Goal: Task Accomplishment & Management: Manage account settings

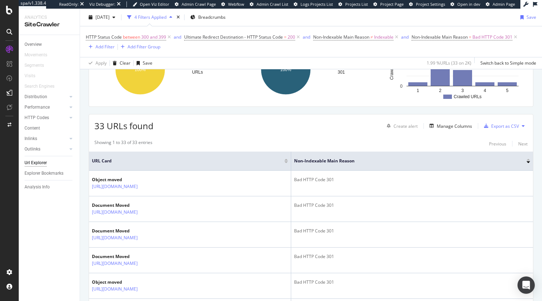
scroll to position [103, 0]
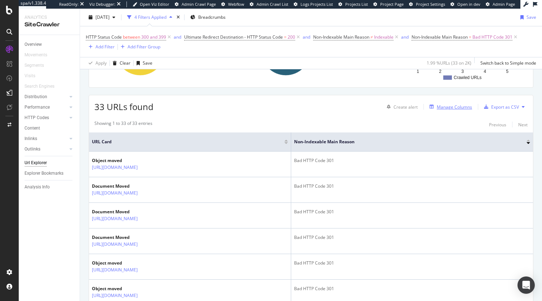
click at [457, 104] on div "Manage Columns" at bounding box center [454, 107] width 35 height 6
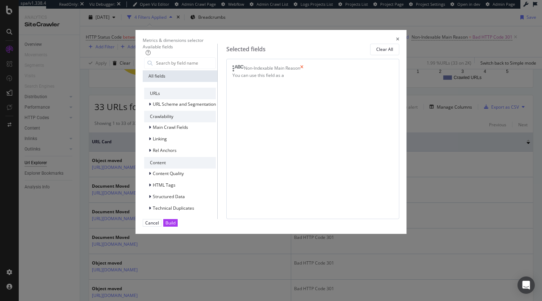
click at [303, 72] on icon "times" at bounding box center [301, 68] width 3 height 7
click at [173, 66] on input "modal" at bounding box center [185, 63] width 60 height 11
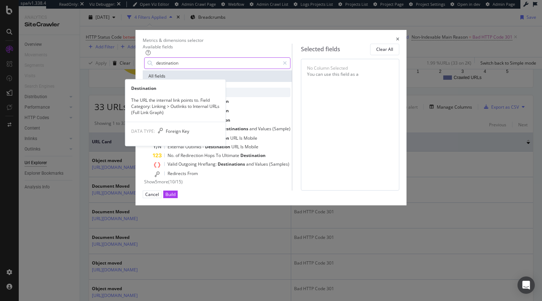
type input "destination"
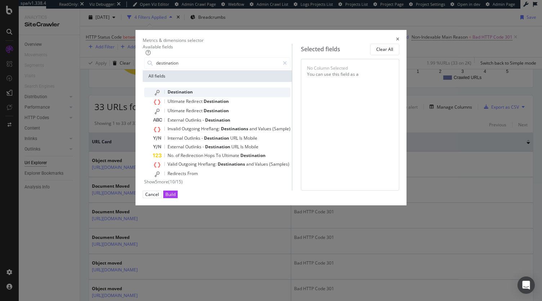
click at [187, 94] on div "Destination" at bounding box center [222, 92] width 138 height 9
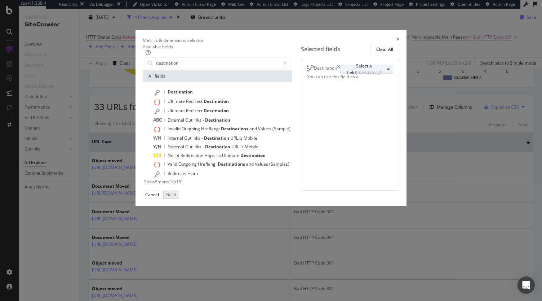
click at [344, 75] on div "Select a field (mandatory)" at bounding box center [364, 69] width 41 height 12
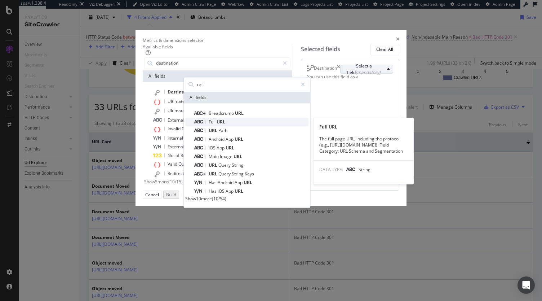
type input "url"
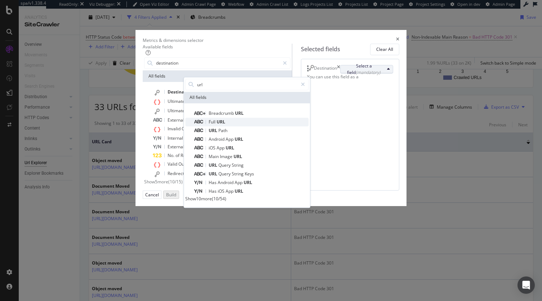
click at [225, 125] on span "URL" at bounding box center [221, 122] width 9 height 6
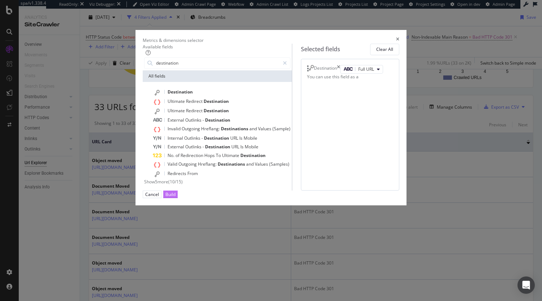
click at [176, 197] on div "Build" at bounding box center [170, 194] width 10 height 6
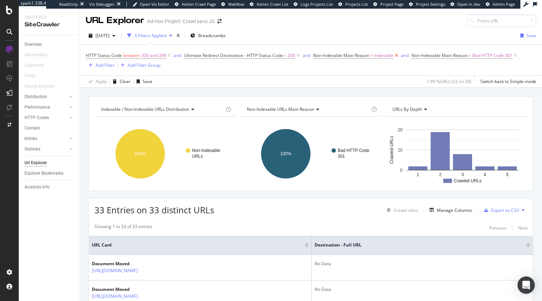
click at [397, 54] on icon at bounding box center [397, 55] width 6 height 7
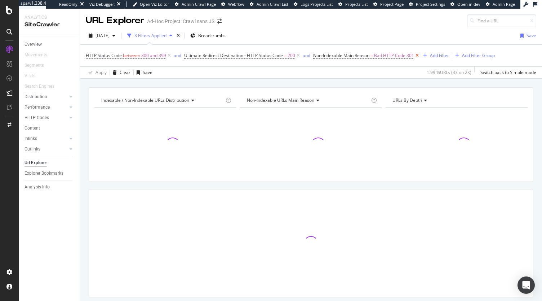
click at [416, 57] on icon at bounding box center [417, 55] width 6 height 7
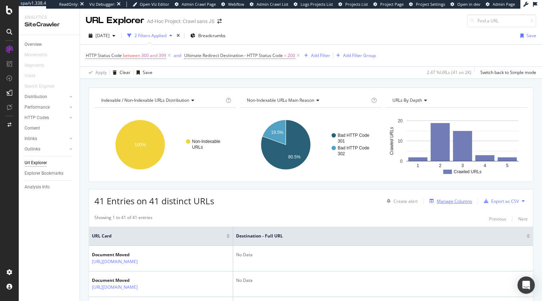
click at [448, 200] on div "Manage Columns" at bounding box center [454, 201] width 35 height 6
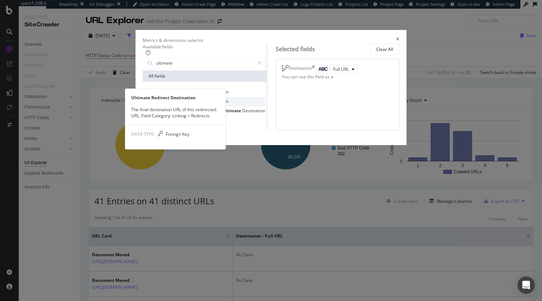
type input "ultimate"
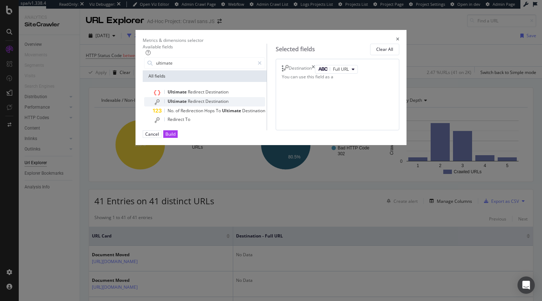
click at [205, 104] on span "Destination" at bounding box center [216, 101] width 23 height 6
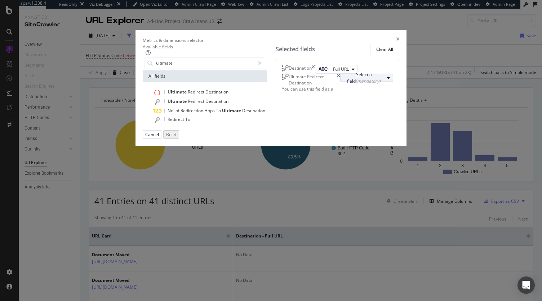
click at [347, 84] on div "Select a field (mandatory)" at bounding box center [364, 77] width 41 height 12
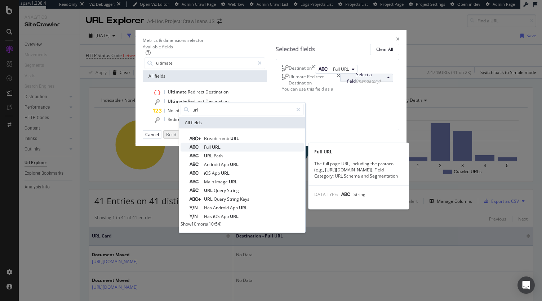
type input "url"
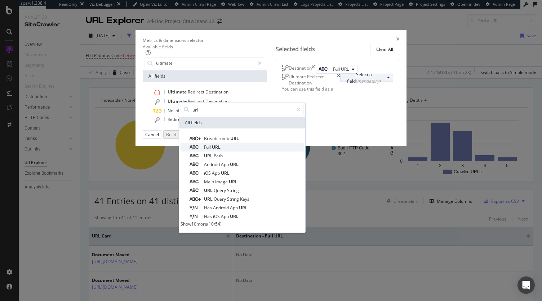
click at [221, 150] on span "URL" at bounding box center [216, 147] width 9 height 6
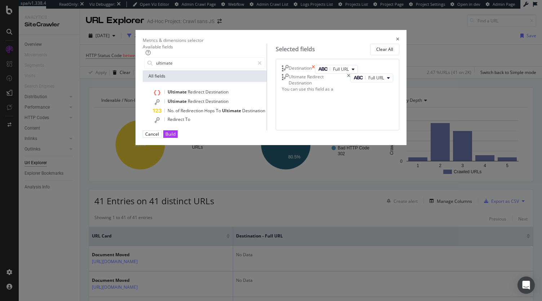
click at [315, 73] on icon "times" at bounding box center [313, 69] width 3 height 9
click at [178, 138] on button "Build" at bounding box center [170, 134] width 14 height 8
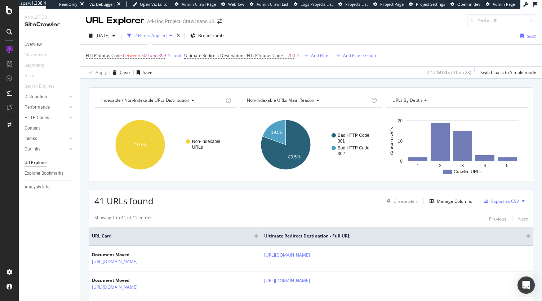
click at [527, 36] on div "Save" at bounding box center [532, 35] width 10 height 6
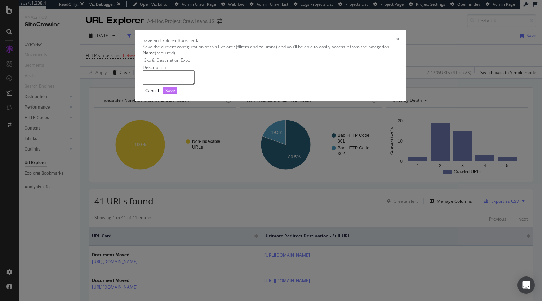
type input "3xx & Destination Export"
click at [175, 93] on div "Save" at bounding box center [170, 90] width 10 height 6
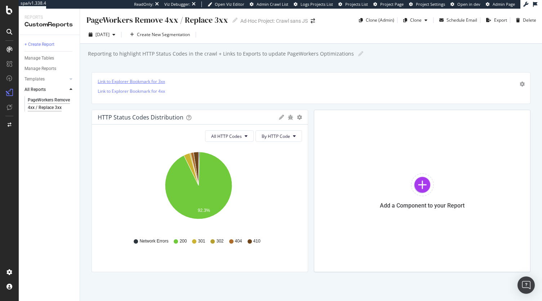
click at [149, 80] on link "Link to Explorer Bookmark for 3xx" at bounding box center [131, 81] width 67 height 6
click at [205, 83] on p "Link to Explorer Bookmark for 3xx" at bounding box center [311, 81] width 427 height 6
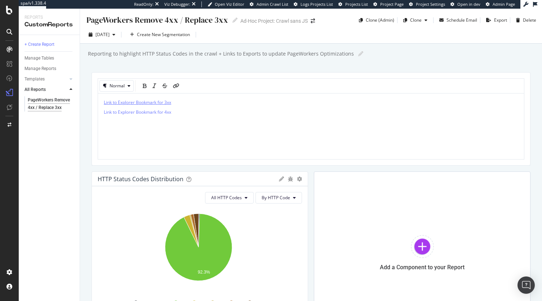
click at [170, 104] on span "Link to Explorer Bookmark for 3xx" at bounding box center [137, 102] width 67 height 6
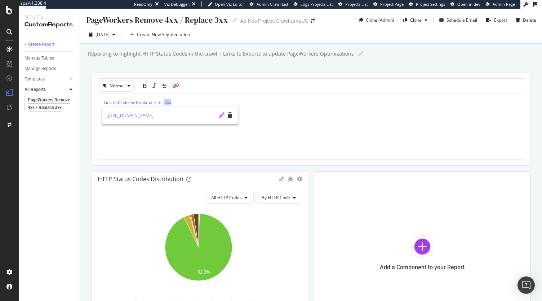
click at [222, 114] on icon "pencil" at bounding box center [222, 115] width 6 height 6
type input "https://app.botify.com/accor-hotels-org/crawl-sans-js/crawl/explorer?context=%7…"
click at [220, 114] on icon "check" at bounding box center [221, 115] width 5 height 6
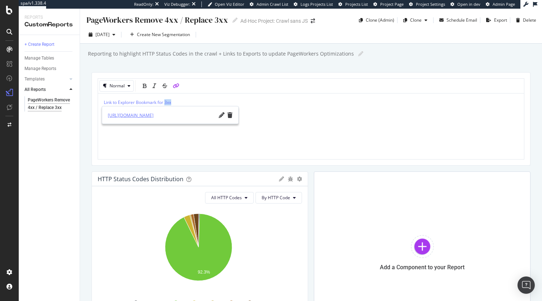
click at [148, 112] on link "https://app.botify.com/accor-hotels-org/crawl-sans-js/crawl/explorer?context=%7…" at bounding box center [162, 115] width 108 height 8
click at [303, 126] on div "Link to Explorer Bookmark for 3xx Link to Explorer Bookmark for 4xx" at bounding box center [311, 126] width 415 height 54
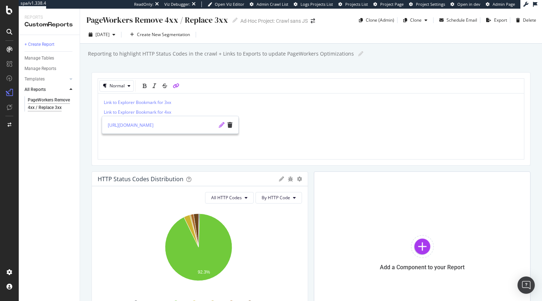
click at [222, 126] on icon "pencil" at bounding box center [222, 125] width 6 height 6
type input "https://app.botify.com/accor-hotels-org/crawl-sans-js/crawl/explorer?context=%7…"
click at [223, 124] on icon "check" at bounding box center [221, 125] width 5 height 6
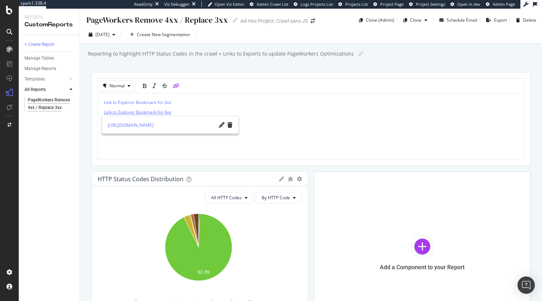
click at [166, 111] on span "Link to Explorer Bookmark for 4xx" at bounding box center [137, 112] width 67 height 6
click at [164, 127] on link "https://app.botify.com/accor-hotels-org/crawl-sans-js/crawl/explorer?context=%7…" at bounding box center [162, 125] width 108 height 8
click at [415, 60] on div "PageWorkers Remove 4xx / Replace 3xx PageWorkers Remove 4xx / Replace 3xx Ad-Ho…" at bounding box center [311, 155] width 462 height 292
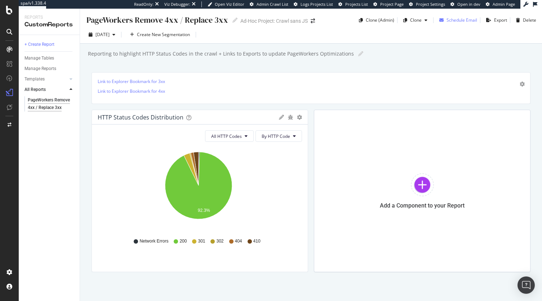
click at [461, 22] on div "Schedule Email" at bounding box center [462, 20] width 31 height 6
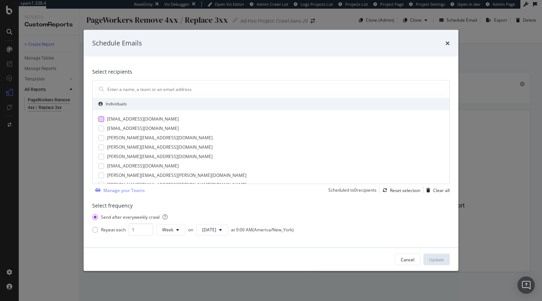
click at [116, 117] on div "accor-central-seo@yuriandneil.com" at bounding box center [143, 119] width 72 height 6
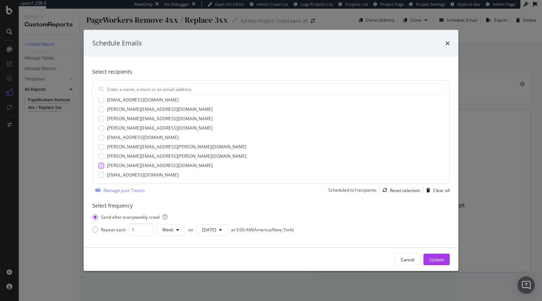
click at [129, 167] on div "vimala.ngonekeo@accor.com" at bounding box center [160, 165] width 106 height 6
click at [129, 173] on div "yuriandneil.accor@gmail.com" at bounding box center [143, 175] width 72 height 6
click at [439, 258] on div "Update" at bounding box center [436, 259] width 15 height 6
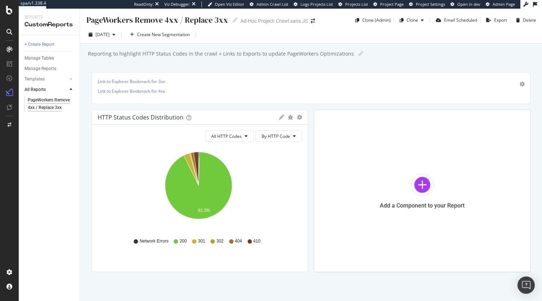
drag, startPoint x: 121, startPoint y: 4, endPoint x: 417, endPoint y: 50, distance: 299.9
click at [417, 50] on div "Reporting to highlight HTTP Status Codes in the crawl + Links to Exports to upd…" at bounding box center [314, 53] width 455 height 11
click at [162, 80] on link "Link to Explorer Bookmark for 3xx" at bounding box center [131, 81] width 67 height 6
click at [8, 11] on icon at bounding box center [9, 10] width 6 height 9
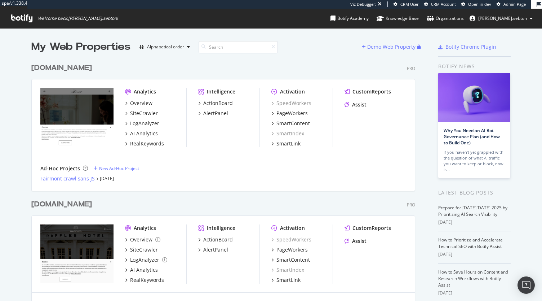
scroll to position [65, 0]
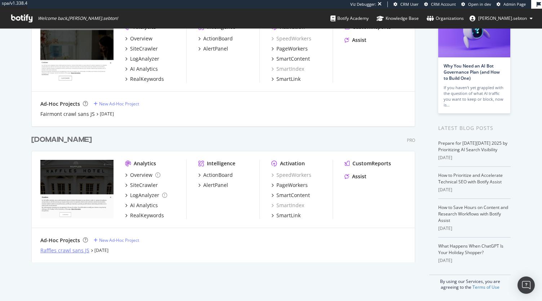
click at [66, 250] on div "Raffles crawl sans JS" at bounding box center [64, 250] width 49 height 7
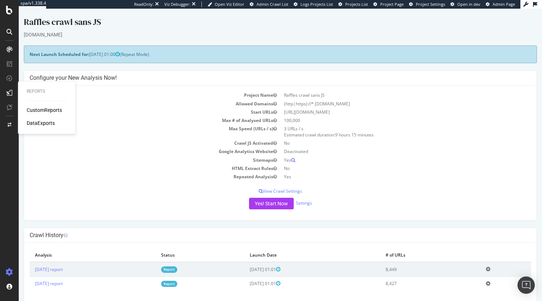
click at [50, 110] on div "CustomReports" at bounding box center [44, 109] width 35 height 7
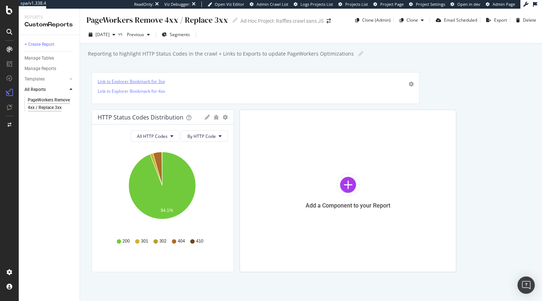
click at [142, 79] on link "Link to Explorer Bookmark for 3xx" at bounding box center [131, 81] width 67 height 6
click at [134, 88] on link "Link to Explorer Bookmark for 4xx" at bounding box center [131, 91] width 67 height 6
click at [146, 80] on link "Link to Explorer Bookmark for 3xx" at bounding box center [131, 81] width 67 height 6
click at [194, 85] on div "Link to Explorer Bookmark for 3xx Link to Explorer Bookmark for 4xx" at bounding box center [256, 87] width 316 height 19
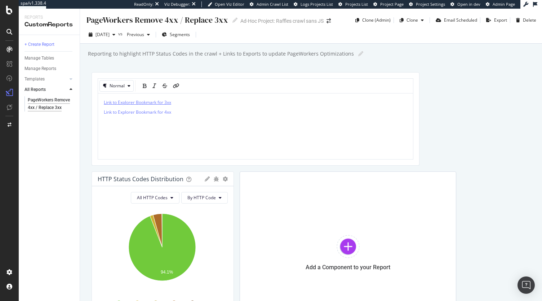
click at [164, 101] on span "Link to Explorer Bookmark for 3xx" at bounding box center [137, 102] width 67 height 6
click at [167, 102] on span "Link to Explorer Bookmark for 3xx" at bounding box center [137, 102] width 67 height 6
click at [220, 115] on icon "pencil" at bounding box center [222, 115] width 6 height 6
type input "https://app.botify.com/accor-luxury-mea-org/raffles-crawl-sans-js/crawl/explore…"
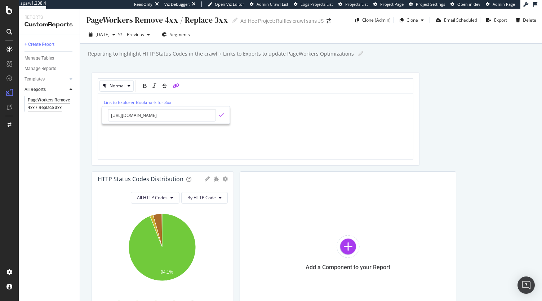
click at [222, 115] on icon "check" at bounding box center [221, 115] width 5 height 6
click at [267, 109] on p "Link to Explorer Bookmark for 4xx" at bounding box center [255, 112] width 303 height 6
click at [164, 101] on span "Link to Explorer Bookmark for 3xx" at bounding box center [137, 102] width 67 height 6
click at [169, 117] on link "https://app.botify.com/accor-luxury-mea-org/raffles-crawl-sans-js/crawl/explore…" at bounding box center [162, 115] width 108 height 8
click at [300, 117] on div "Link to Explorer Bookmark for 3xx Link to Explorer Bookmark for 4xx" at bounding box center [255, 126] width 303 height 54
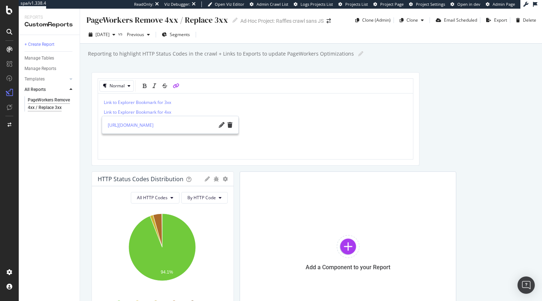
click at [441, 90] on div "Normal Link to Explorer Bookmark for 3xx Link to Explorer Bookmark for 4xx HTTP…" at bounding box center [311, 202] width 439 height 261
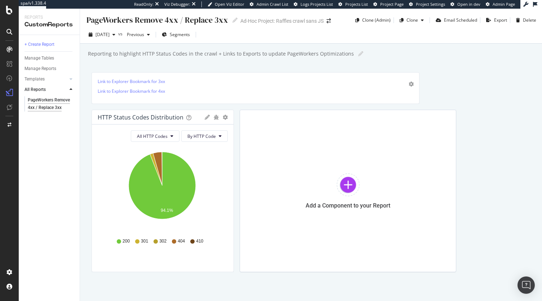
click at [14, 8] on div at bounding box center [9, 10] width 17 height 9
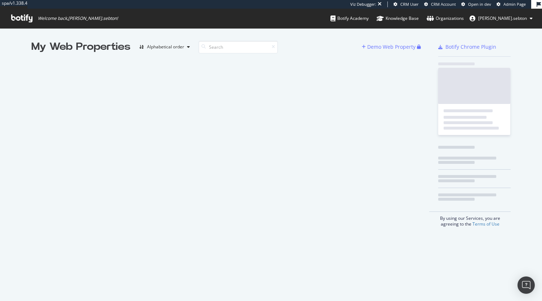
scroll to position [6, 6]
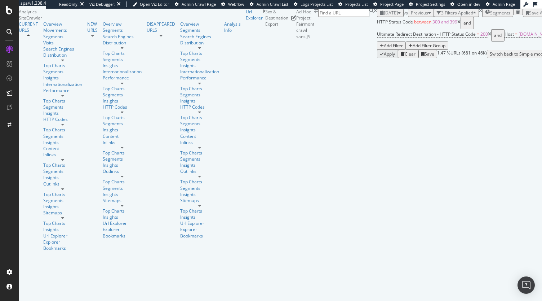
scroll to position [26, 0]
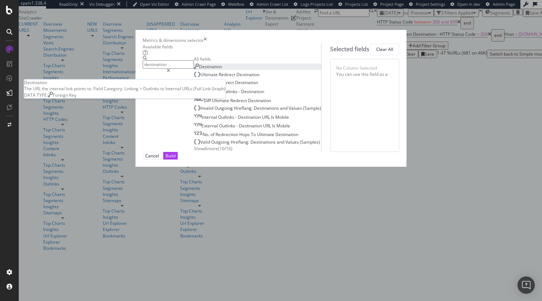
type input "destination"
click at [194, 70] on div "Destination" at bounding box center [208, 66] width 28 height 6
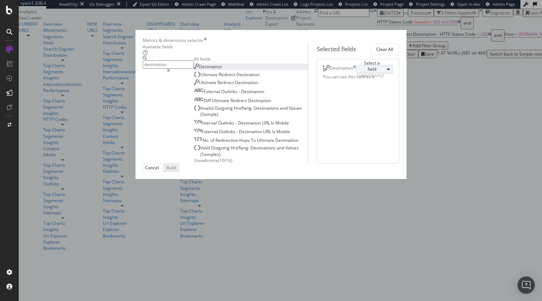
click at [356, 74] on button "Select a field (mandatory)" at bounding box center [374, 69] width 37 height 9
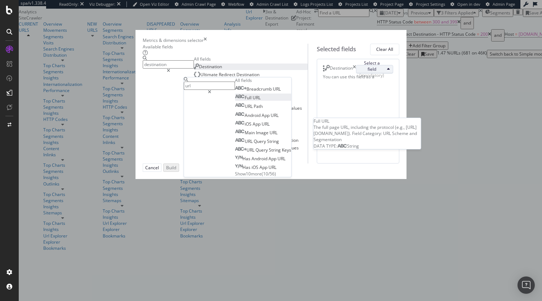
type input "url"
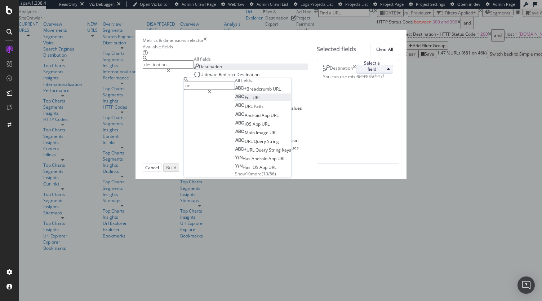
click at [261, 101] on span "URL" at bounding box center [257, 98] width 8 height 6
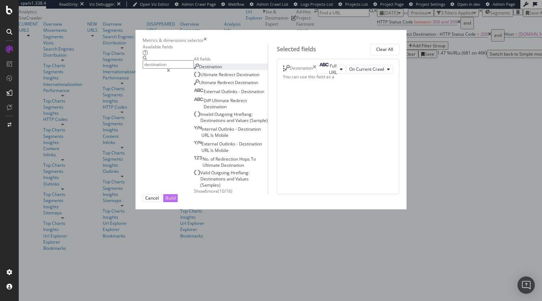
click at [176, 201] on div "Build" at bounding box center [170, 197] width 10 height 7
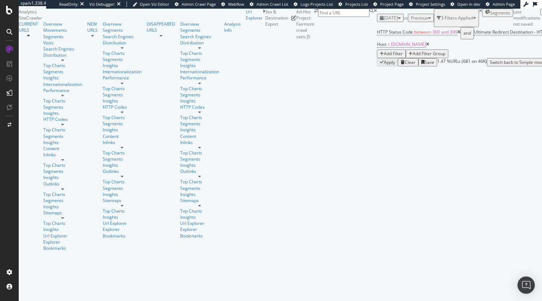
scroll to position [46, 0]
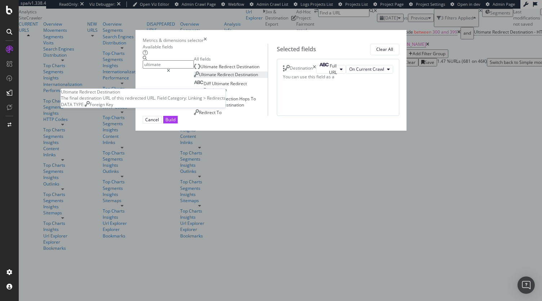
type input "ultimate"
click at [235, 77] on span "Destination" at bounding box center [246, 74] width 23 height 6
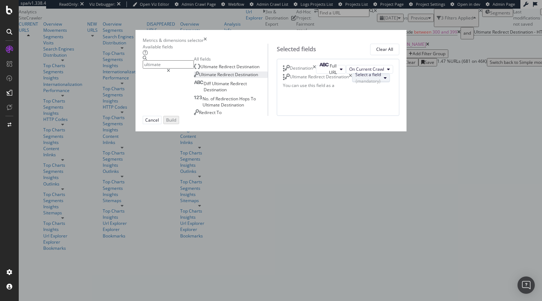
click at [355, 84] on div "(mandatory)" at bounding box center [368, 81] width 26 height 6
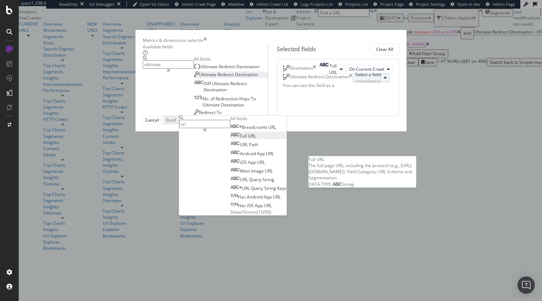
type input "url"
click at [256, 139] on span "URL" at bounding box center [252, 136] width 8 height 6
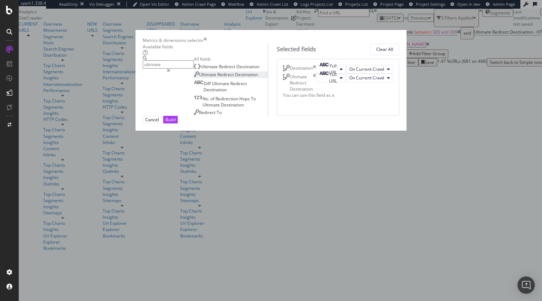
click at [316, 71] on icon "times" at bounding box center [314, 69] width 3 height 9
click at [176, 123] on div "Build" at bounding box center [170, 119] width 10 height 7
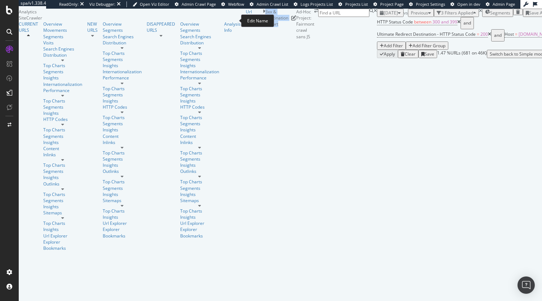
drag, startPoint x: 132, startPoint y: 20, endPoint x: 230, endPoint y: 24, distance: 98.5
click at [265, 24] on div "3xx & Destination Export" at bounding box center [276, 18] width 23 height 18
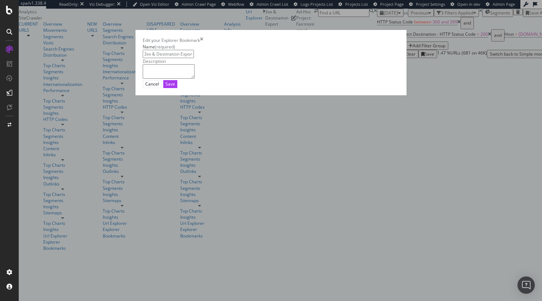
click at [203, 43] on icon "times" at bounding box center [201, 40] width 3 height 6
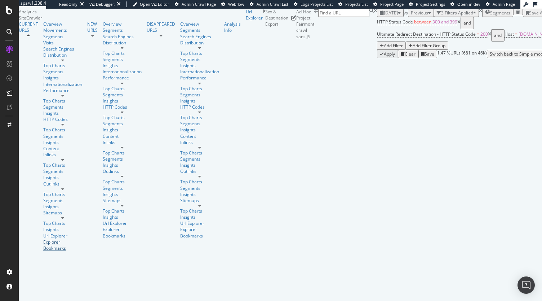
click at [50, 239] on div "Explorer Bookmarks" at bounding box center [62, 245] width 39 height 12
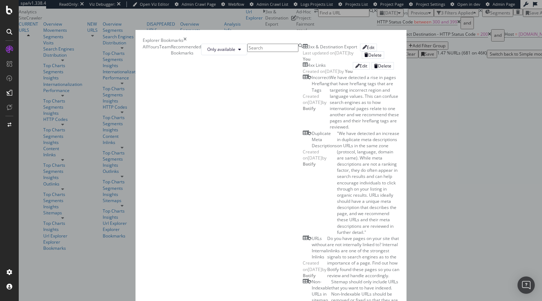
click at [303, 74] on span "Created on 2025 Oct 7th by You" at bounding box center [328, 71] width 50 height 6
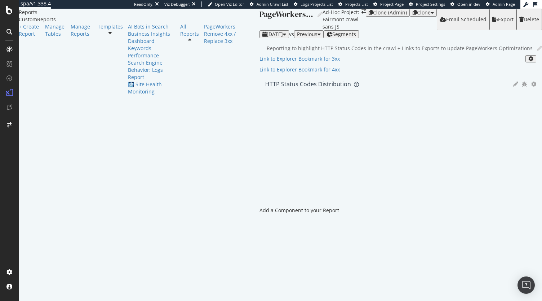
click at [260, 62] on p "Link to Explorer Bookmark for 3xx" at bounding box center [401, 58] width 283 height 7
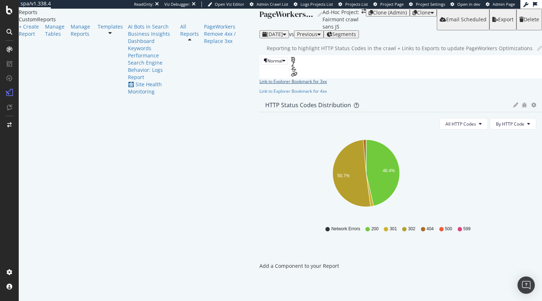
click at [260, 84] on span "Link to Explorer Bookmark for 3xx" at bounding box center [293, 81] width 67 height 6
type input "https://app.botify.com/accor-luxury-mea-org/fairmont-crawl-sans-js/crawl/explor…"
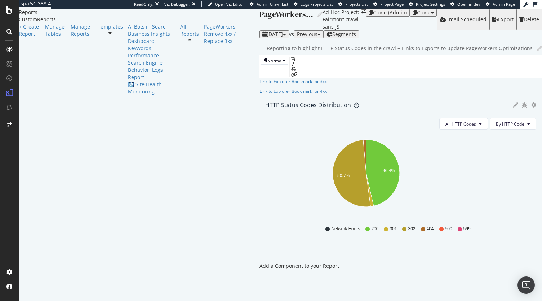
click at [297, 94] on div "Link to Explorer Bookmark for 3xx Link to Explorer Bookmark for 4xx" at bounding box center [401, 86] width 283 height 16
click at [383, 173] on text "46.4%" at bounding box center [389, 170] width 12 height 5
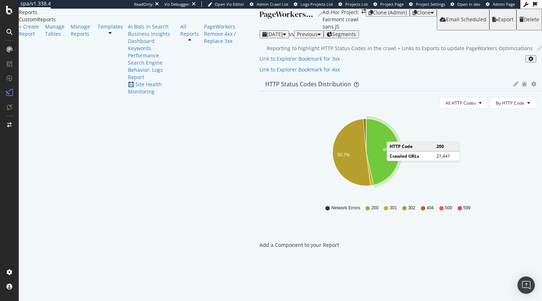
click at [366, 167] on icon "A chart." at bounding box center [383, 152] width 34 height 66
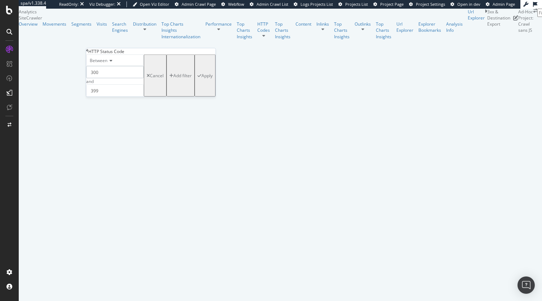
click at [118, 78] on input "300" at bounding box center [115, 72] width 58 height 12
type input "3"
type input "5"
type input "400"
type input "499"
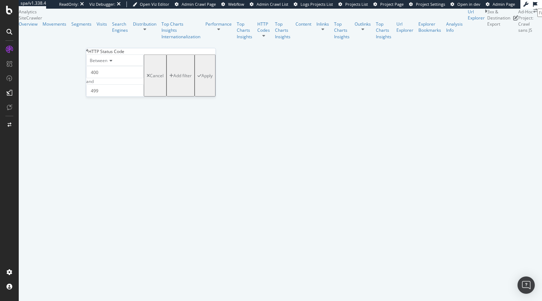
click at [201, 79] on div "Apply" at bounding box center [206, 75] width 11 height 6
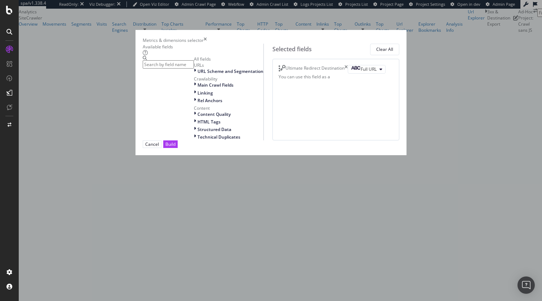
click at [348, 72] on div "Ultimate Redirect Destination" at bounding box center [313, 69] width 69 height 9
click at [348, 72] on icon "times" at bounding box center [346, 69] width 3 height 9
click at [176, 147] on div "Build" at bounding box center [170, 144] width 10 height 6
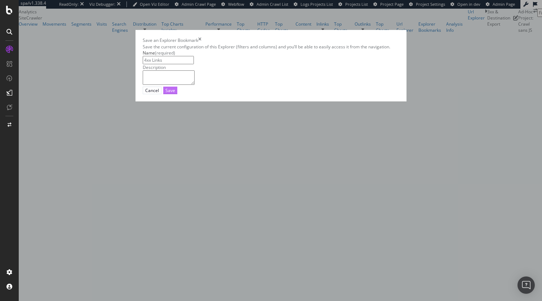
type input "4xx Links"
click at [175, 93] on div "Save" at bounding box center [170, 90] width 10 height 6
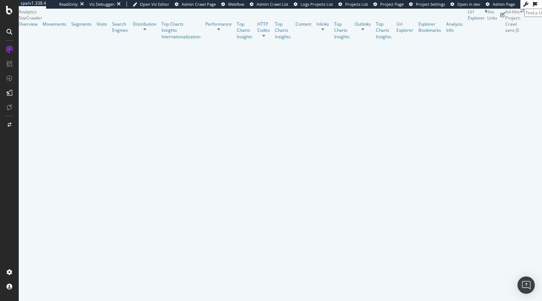
scroll to position [53, 0]
click at [8, 13] on icon at bounding box center [9, 10] width 6 height 9
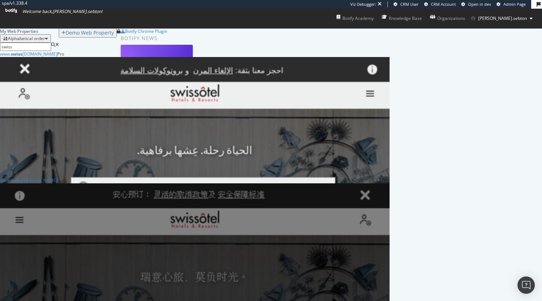
scroll to position [200, 0]
type input "swiss"
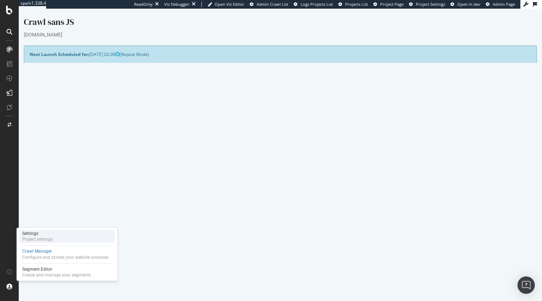
click at [48, 235] on div "Settings" at bounding box center [37, 233] width 30 height 6
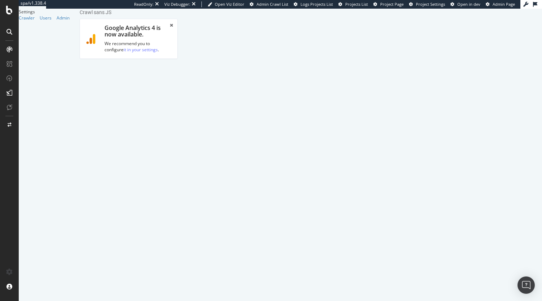
click at [172, 165] on input "Crawl sans JS" at bounding box center [128, 171] width 87 height 12
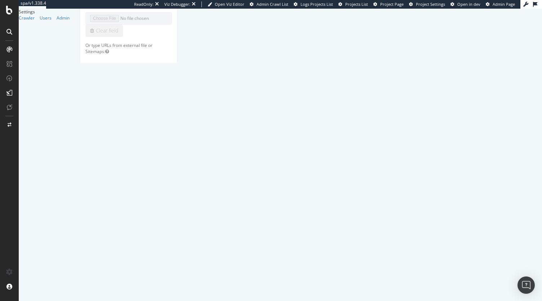
scroll to position [315, 0]
type input "Swissotel.com Crawl sans JS"
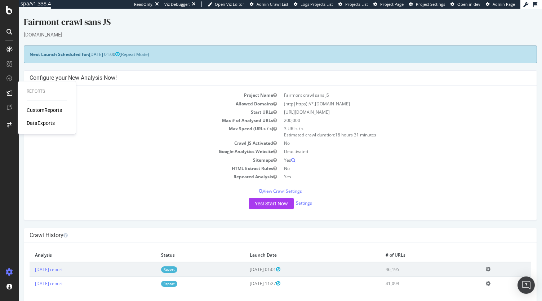
click at [40, 105] on div "Reports CustomReports DataExports" at bounding box center [47, 108] width 52 height 50
click at [36, 111] on div "CustomReports" at bounding box center [44, 109] width 35 height 7
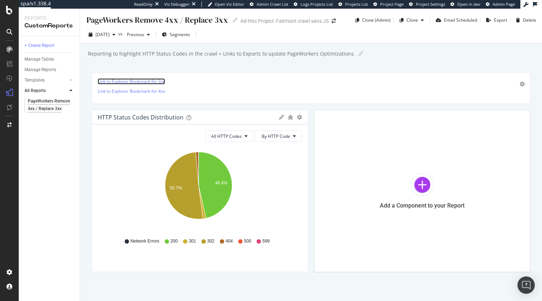
click at [143, 78] on link "Link to Explorer Bookmark for 3xx" at bounding box center [131, 81] width 67 height 6
click at [161, 90] on link "Link to Explorer Bookmark for 4xx" at bounding box center [131, 91] width 67 height 6
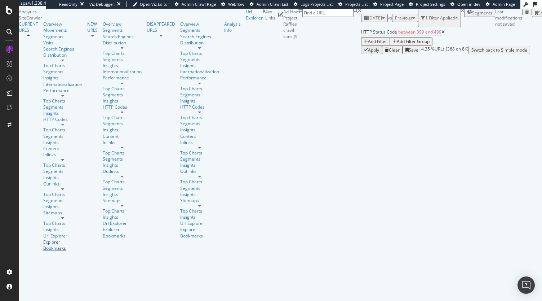
click at [43, 239] on div "Explorer Bookmarks" at bounding box center [62, 245] width 39 height 12
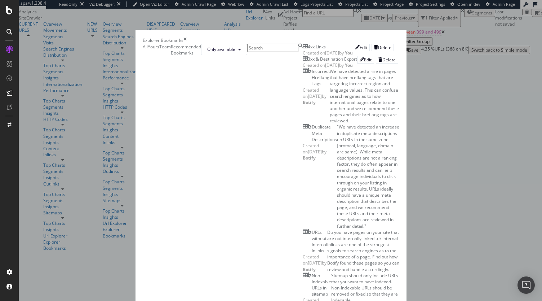
click at [303, 68] on span "Created on 2025 Sep 29th by You" at bounding box center [328, 65] width 50 height 6
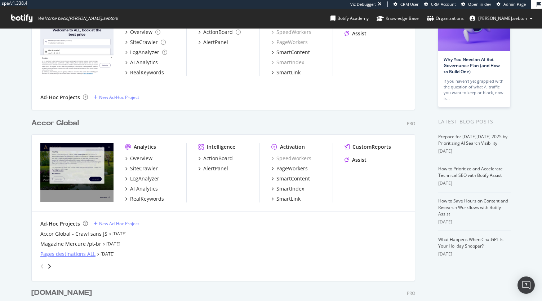
scroll to position [72, 0]
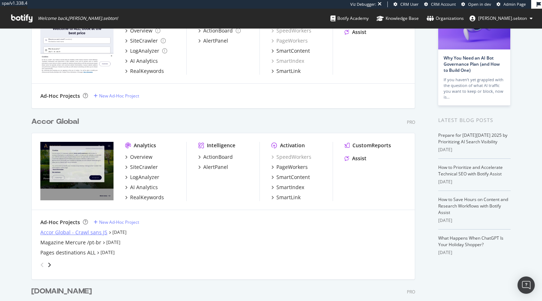
click at [77, 235] on div "Accor Global - Crawl sans JS" at bounding box center [73, 232] width 67 height 7
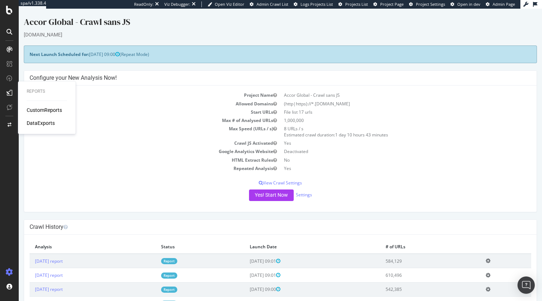
click at [39, 107] on div "CustomReports" at bounding box center [44, 109] width 35 height 7
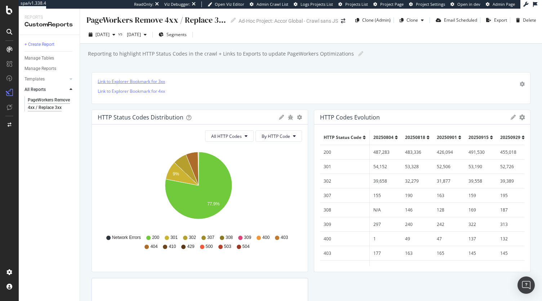
click at [130, 83] on link "Link to Explorer Bookmark for 3xx" at bounding box center [131, 81] width 67 height 6
click at [143, 93] on link "Link to Explorer Bookmark for 4xx" at bounding box center [131, 91] width 67 height 6
